Goal: Task Accomplishment & Management: Manage account settings

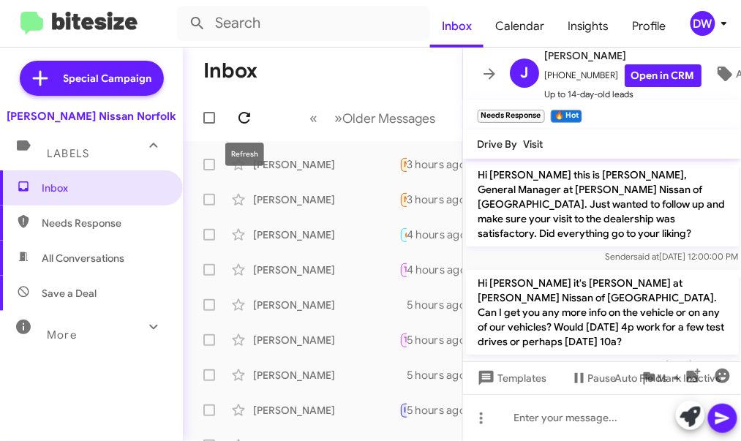
scroll to position [59, 0]
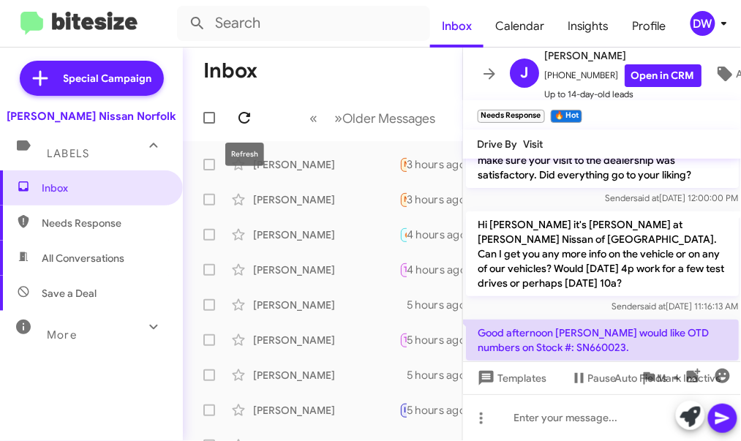
click at [245, 121] on icon at bounding box center [245, 118] width 18 height 18
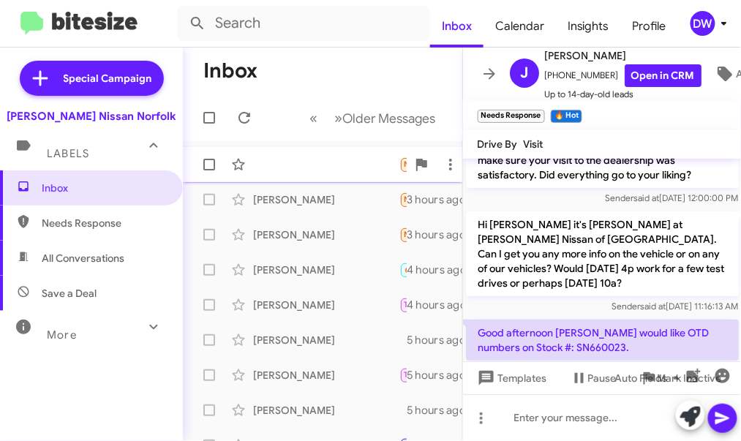
click at [272, 162] on div "Needs Response I'm not interested anymore but I do know someone who is. His nam…" at bounding box center [323, 164] width 256 height 29
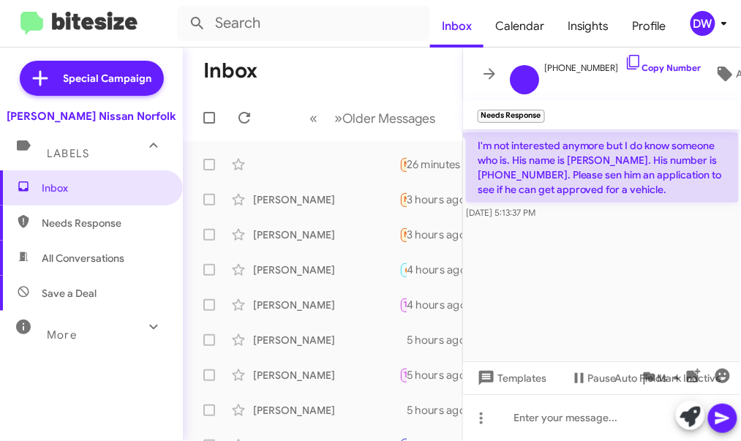
click at [716, 18] on icon at bounding box center [725, 24] width 18 height 18
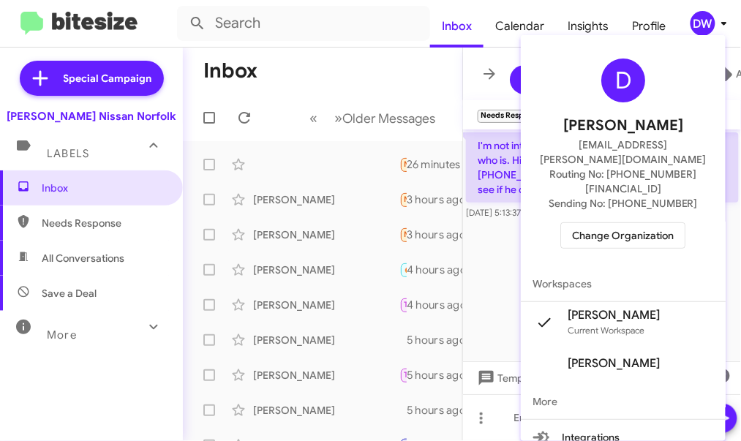
click at [632, 223] on span "Change Organization" at bounding box center [623, 235] width 102 height 25
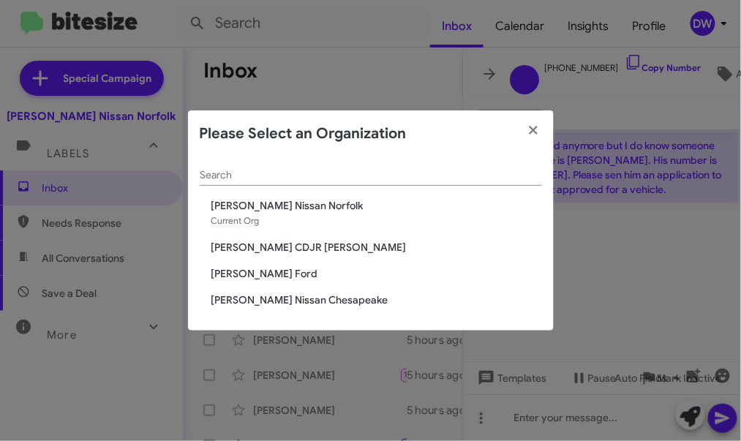
click at [313, 274] on span "[PERSON_NAME] Ford" at bounding box center [376, 273] width 331 height 15
